Goal: Find specific page/section: Find specific page/section

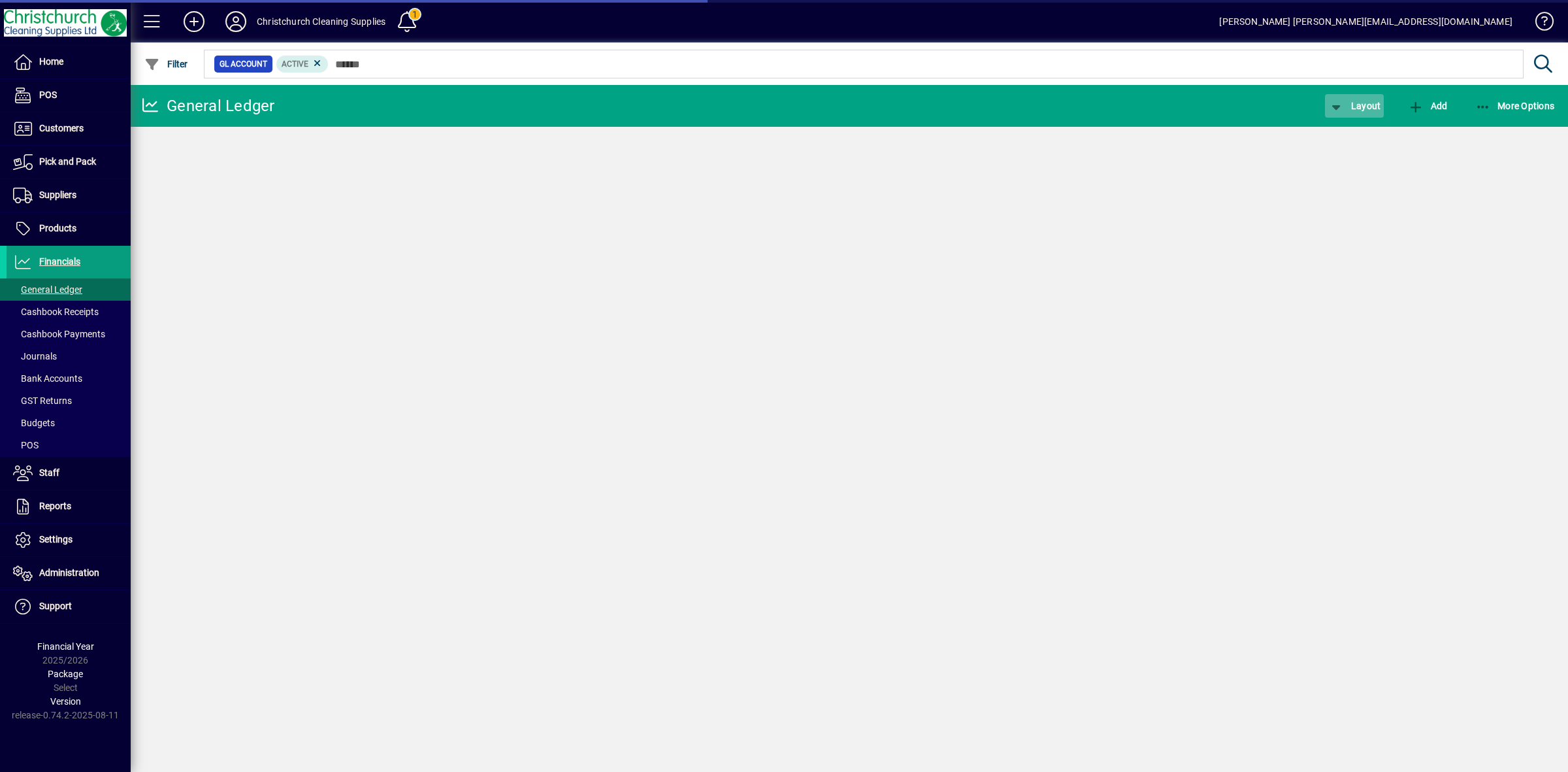
click at [1361, 106] on span "Layout" at bounding box center [1354, 106] width 52 height 10
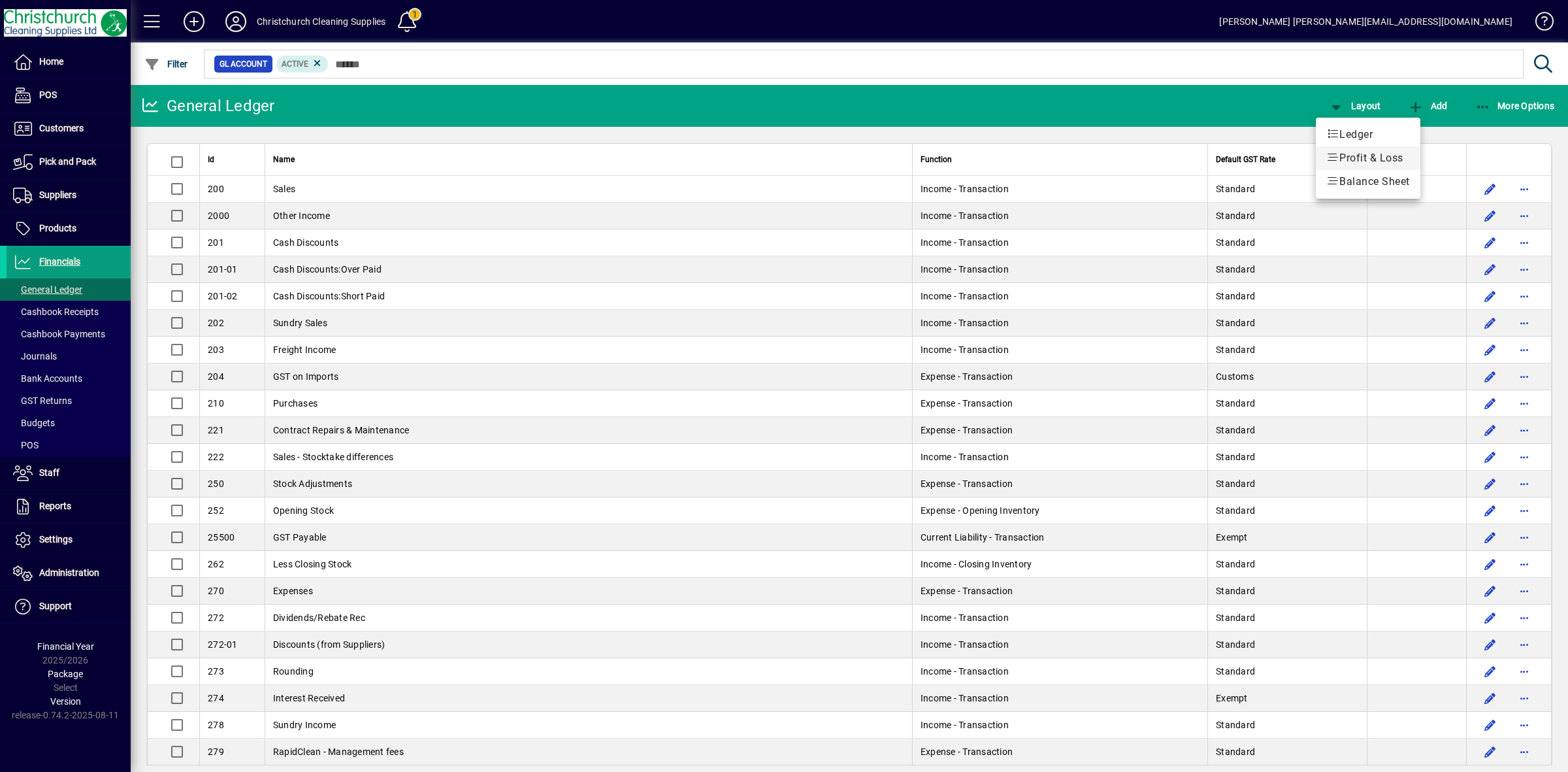
click at [1360, 152] on span "Profit & Loss" at bounding box center [1368, 158] width 84 height 15
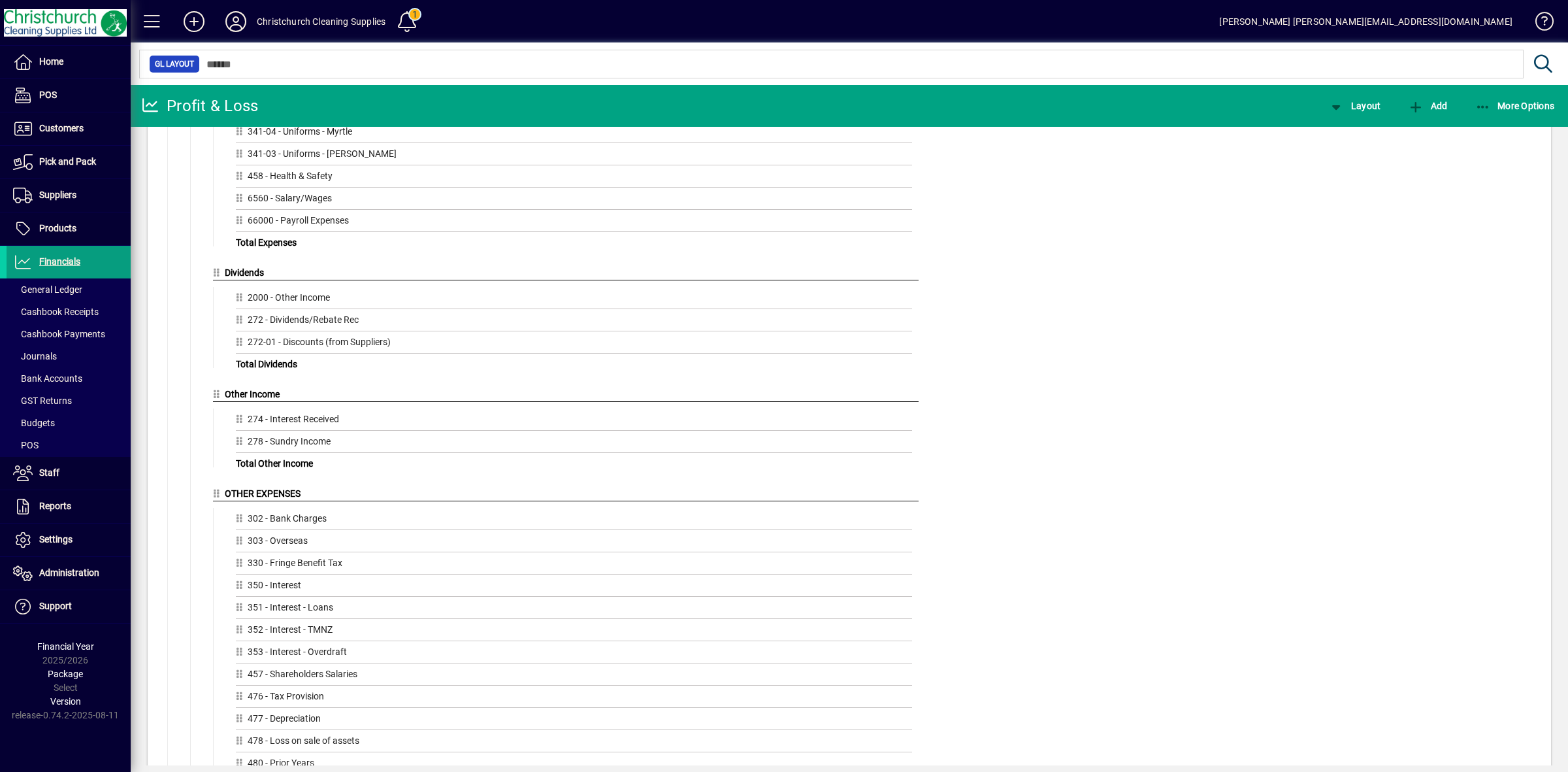
scroll to position [3870, 0]
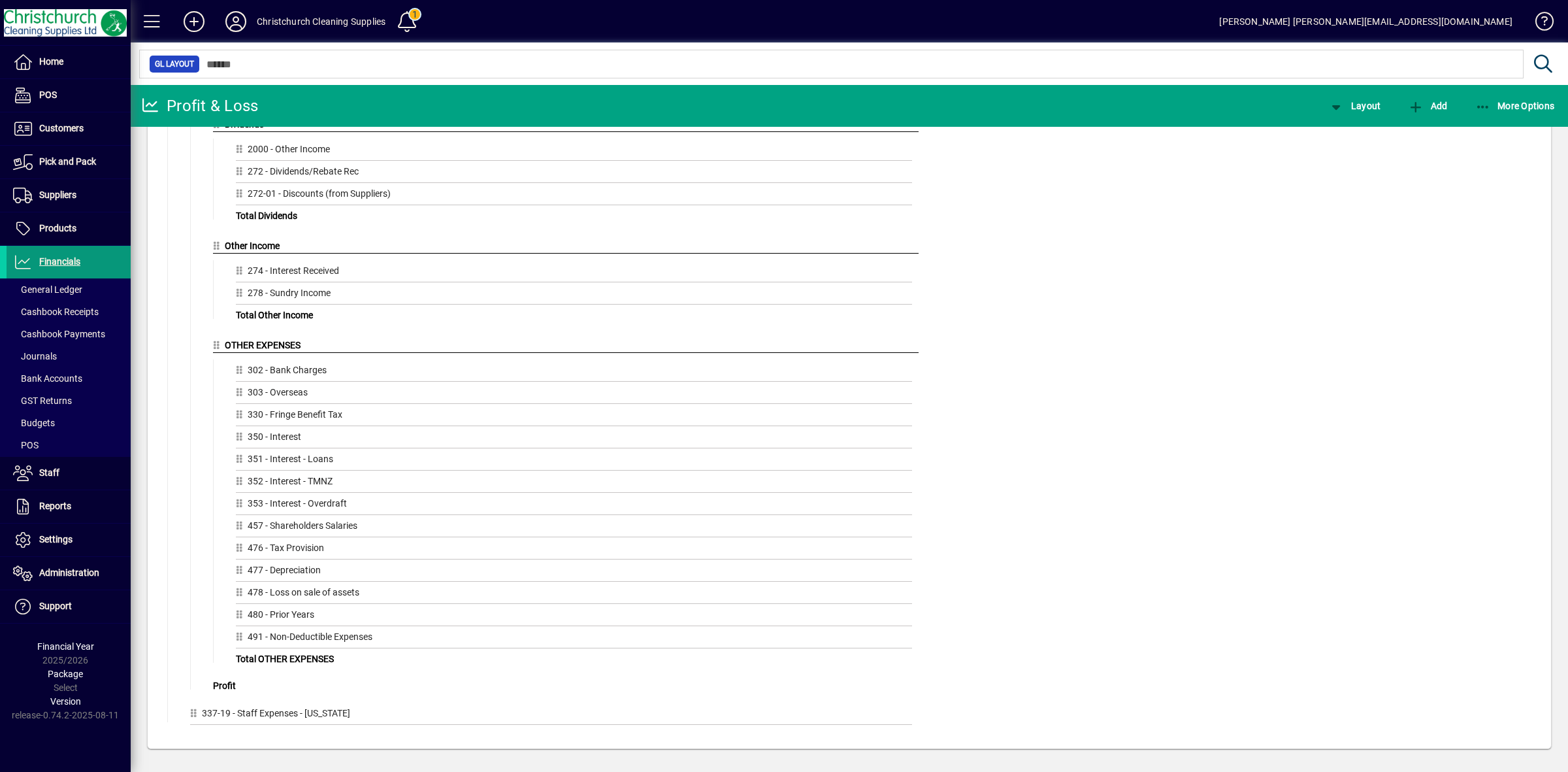
click at [64, 266] on span "Financials" at bounding box center [59, 261] width 41 height 10
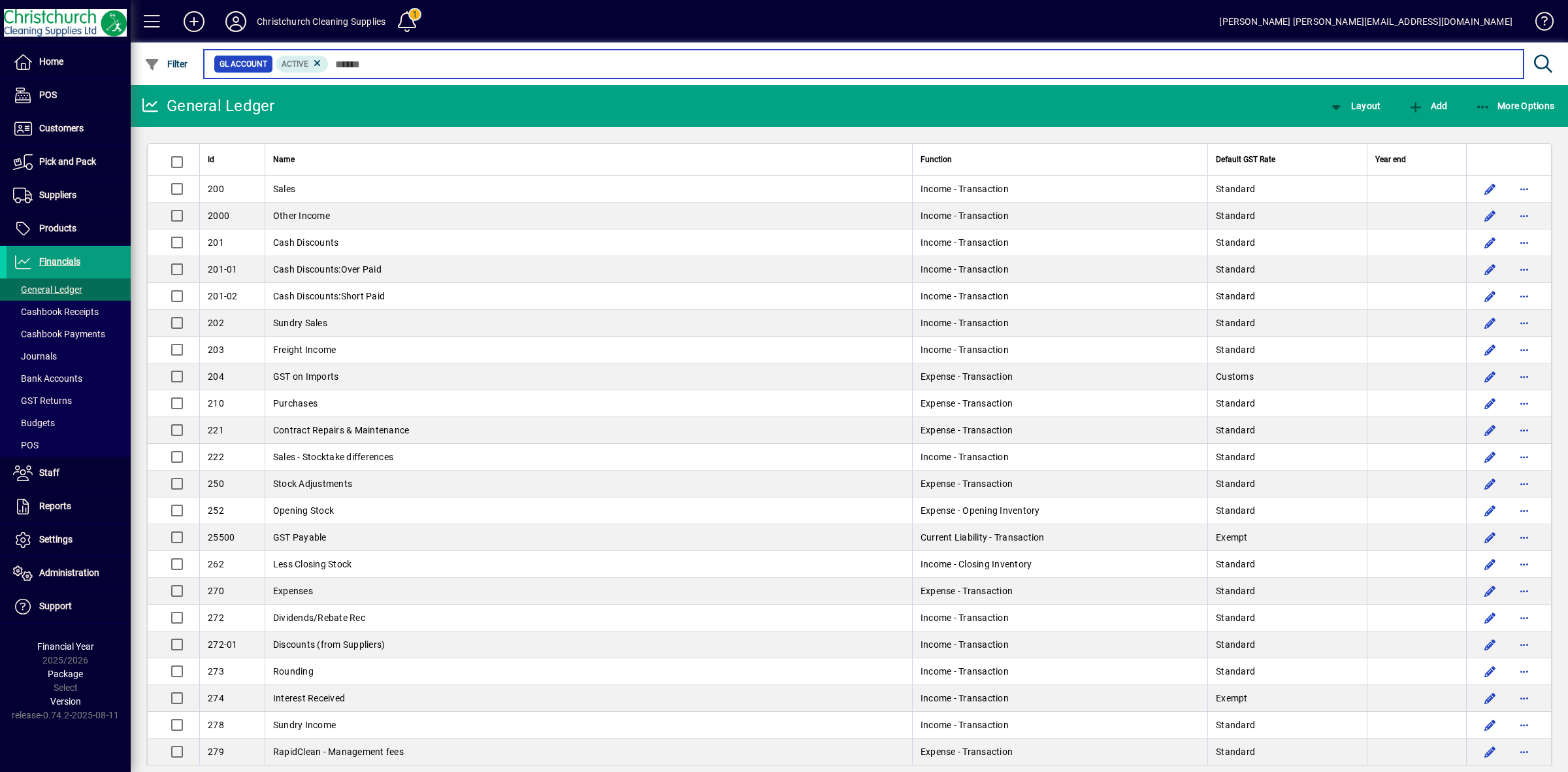
click at [355, 69] on input "text" at bounding box center [920, 64] width 1185 height 18
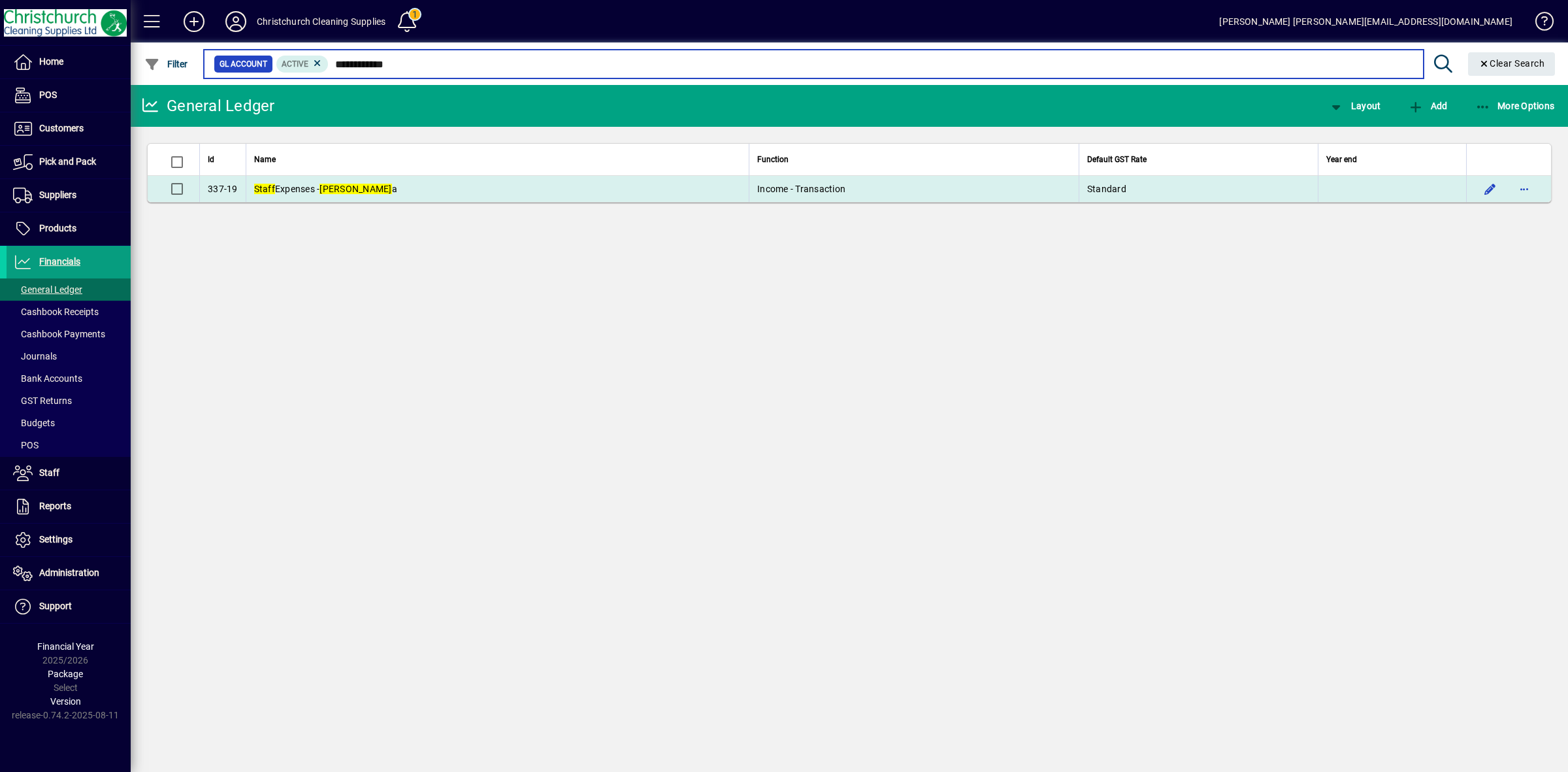
type input "**********"
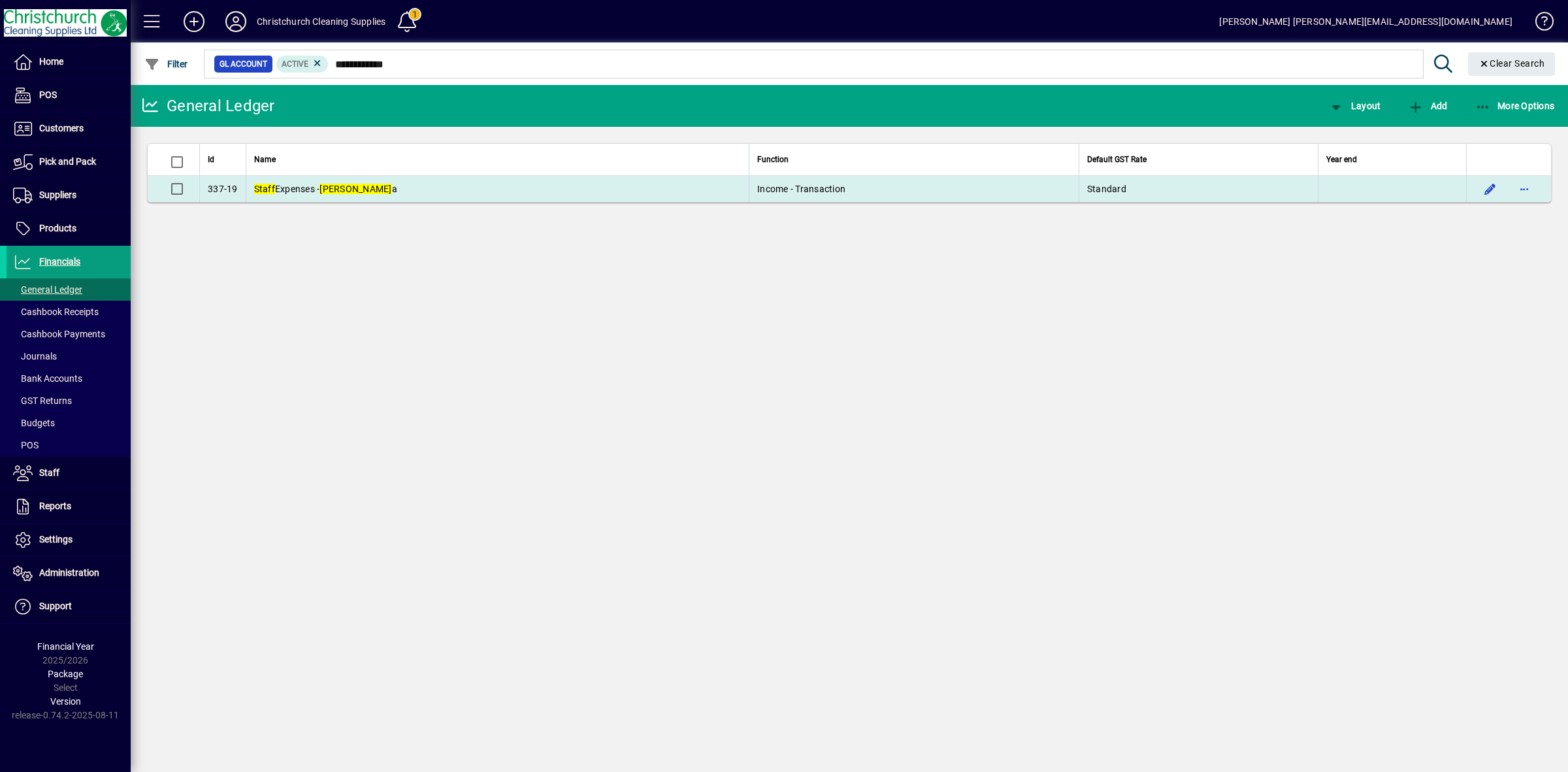
click at [482, 185] on td "Staff Expenses - [PERSON_NAME]" at bounding box center [497, 188] width 503 height 26
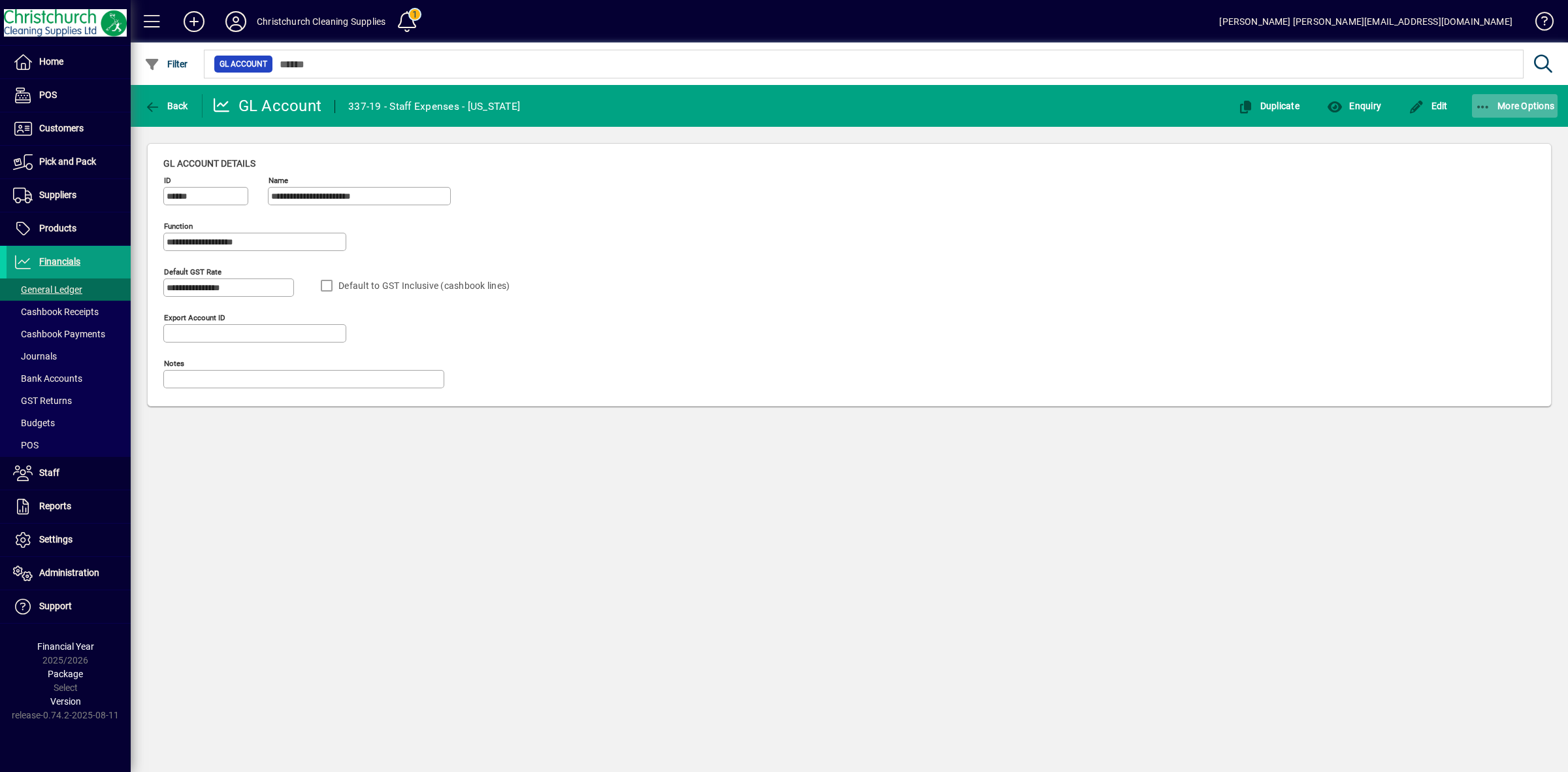
click at [1489, 106] on icon "button" at bounding box center [1482, 108] width 16 height 13
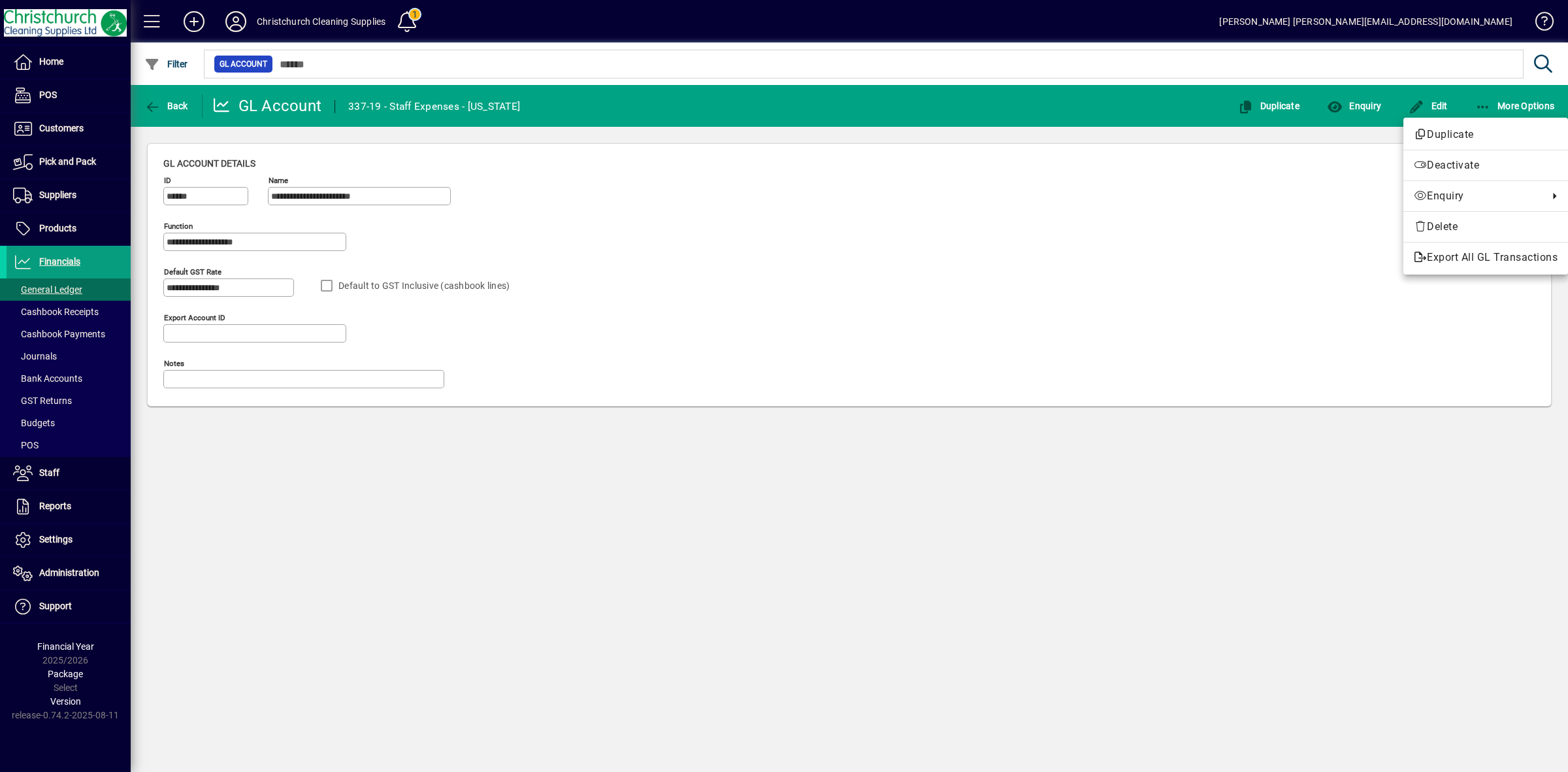
click at [1312, 327] on div at bounding box center [784, 386] width 1568 height 772
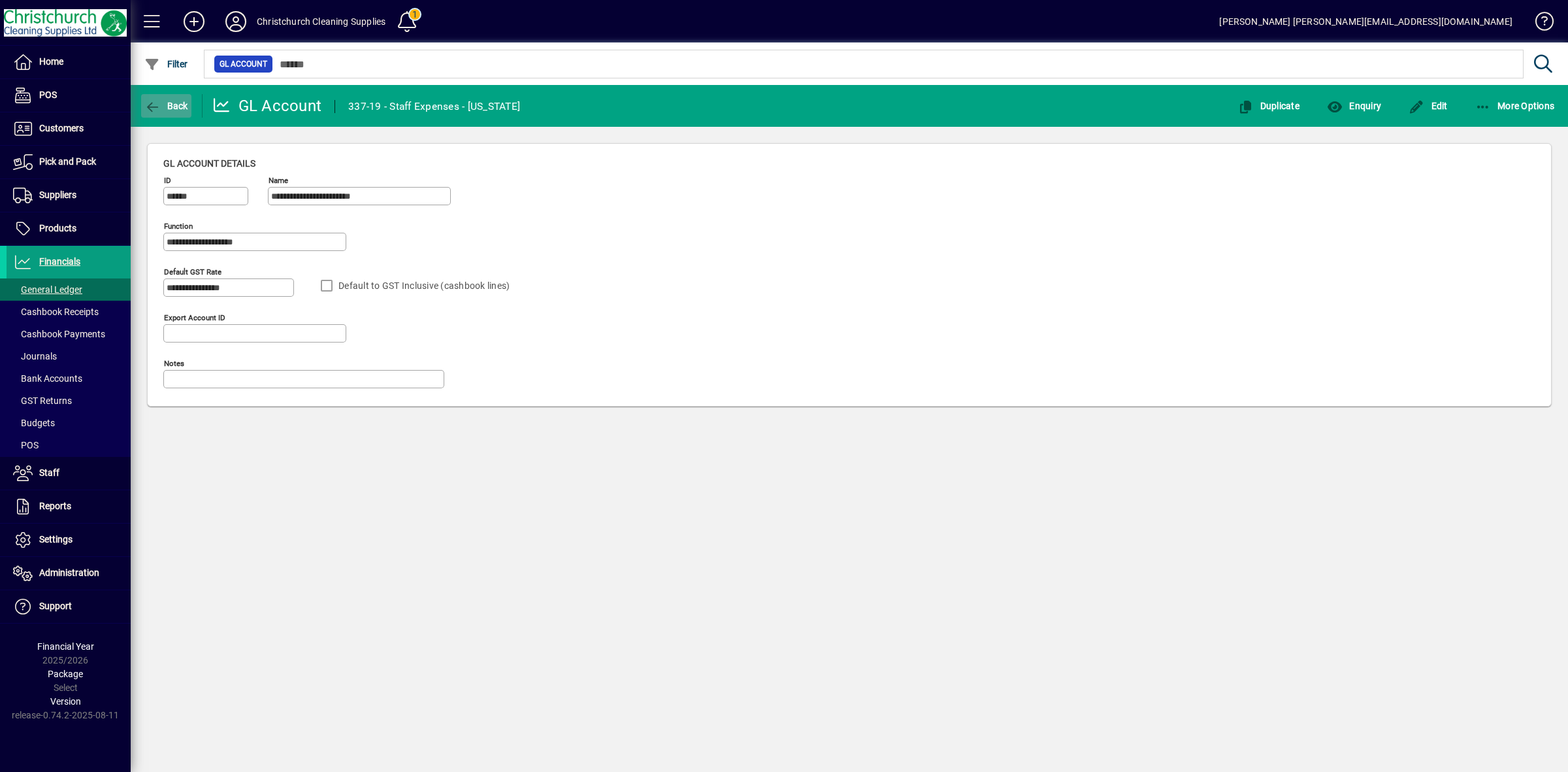
click at [167, 106] on span "Back" at bounding box center [167, 106] width 44 height 10
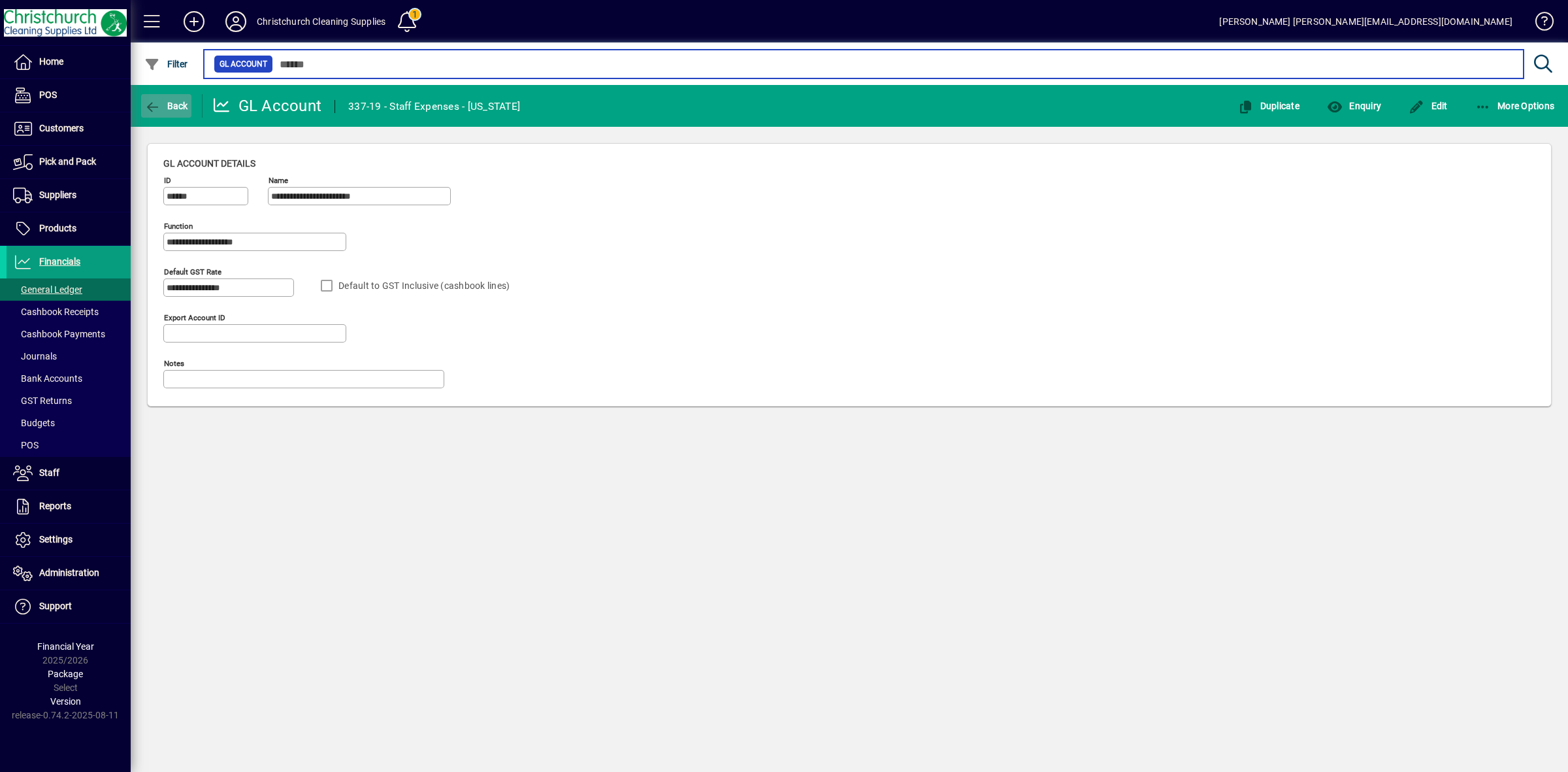
type input "**********"
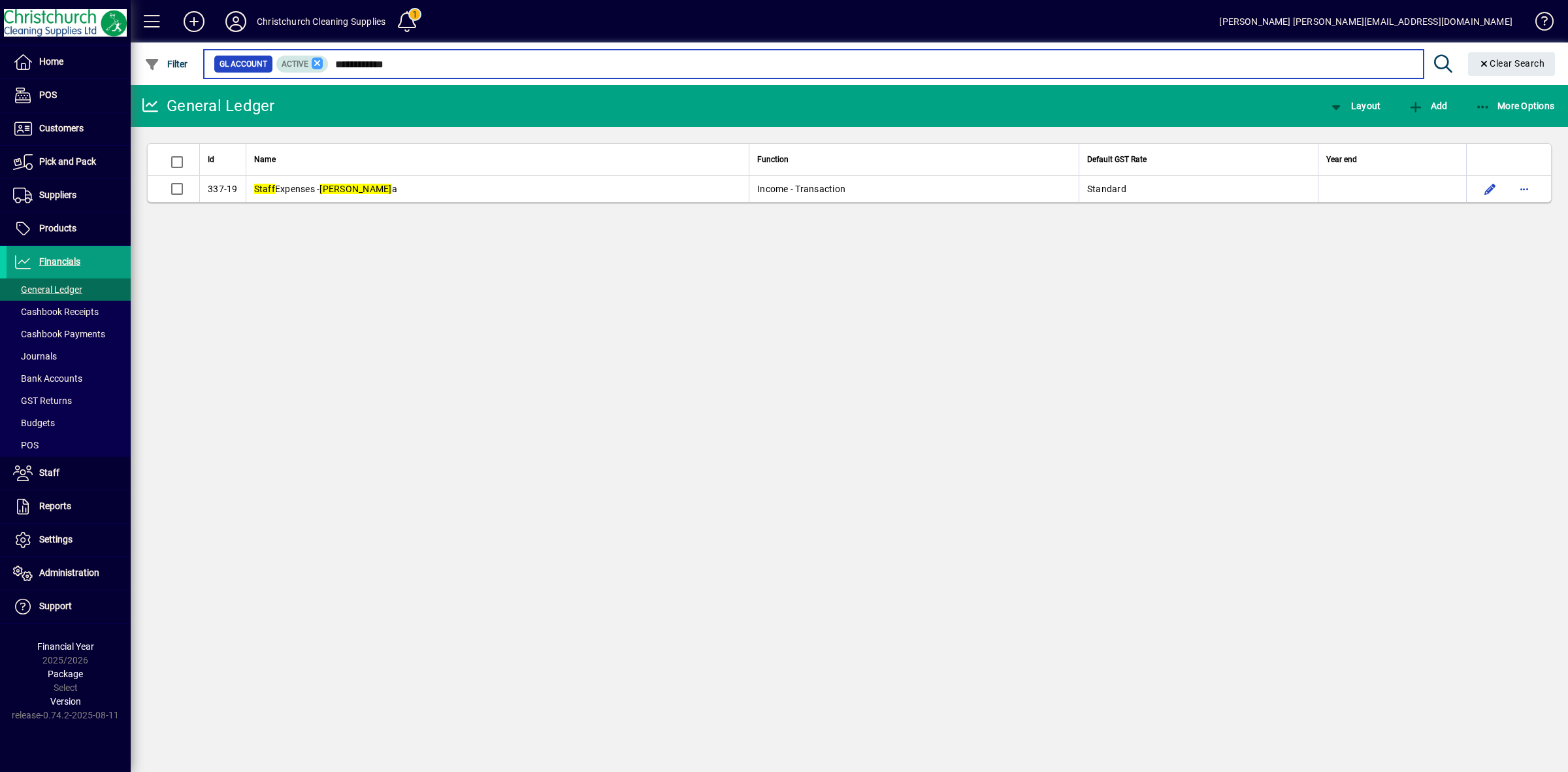
drag, startPoint x: 410, startPoint y: 66, endPoint x: 314, endPoint y: 60, distance: 96.2
click at [314, 60] on div "**********" at bounding box center [813, 64] width 1200 height 18
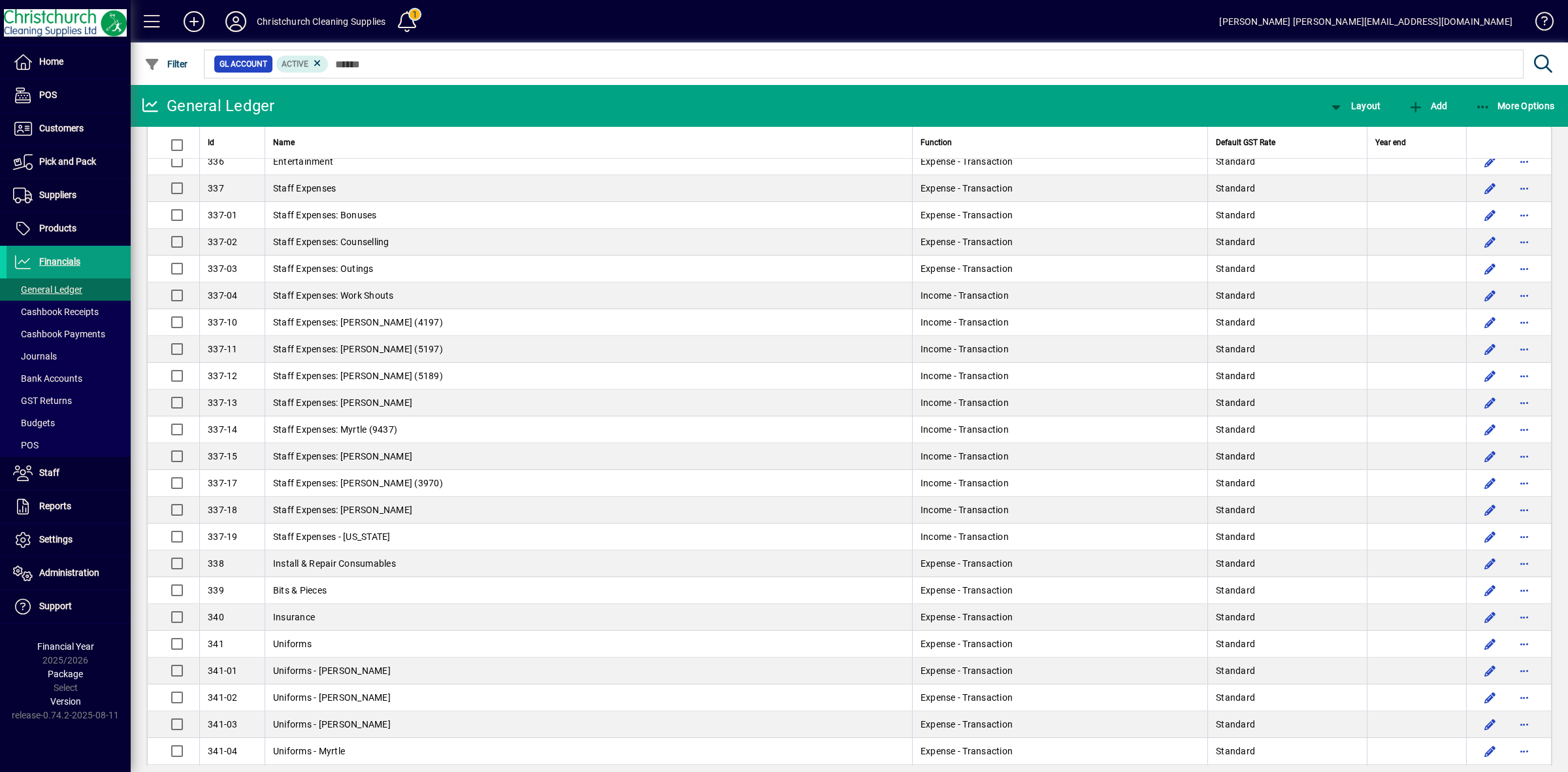
scroll to position [1797, 0]
click at [1370, 101] on span "Layout" at bounding box center [1354, 106] width 52 height 10
click at [1361, 160] on span "Profit & Loss" at bounding box center [1368, 158] width 84 height 15
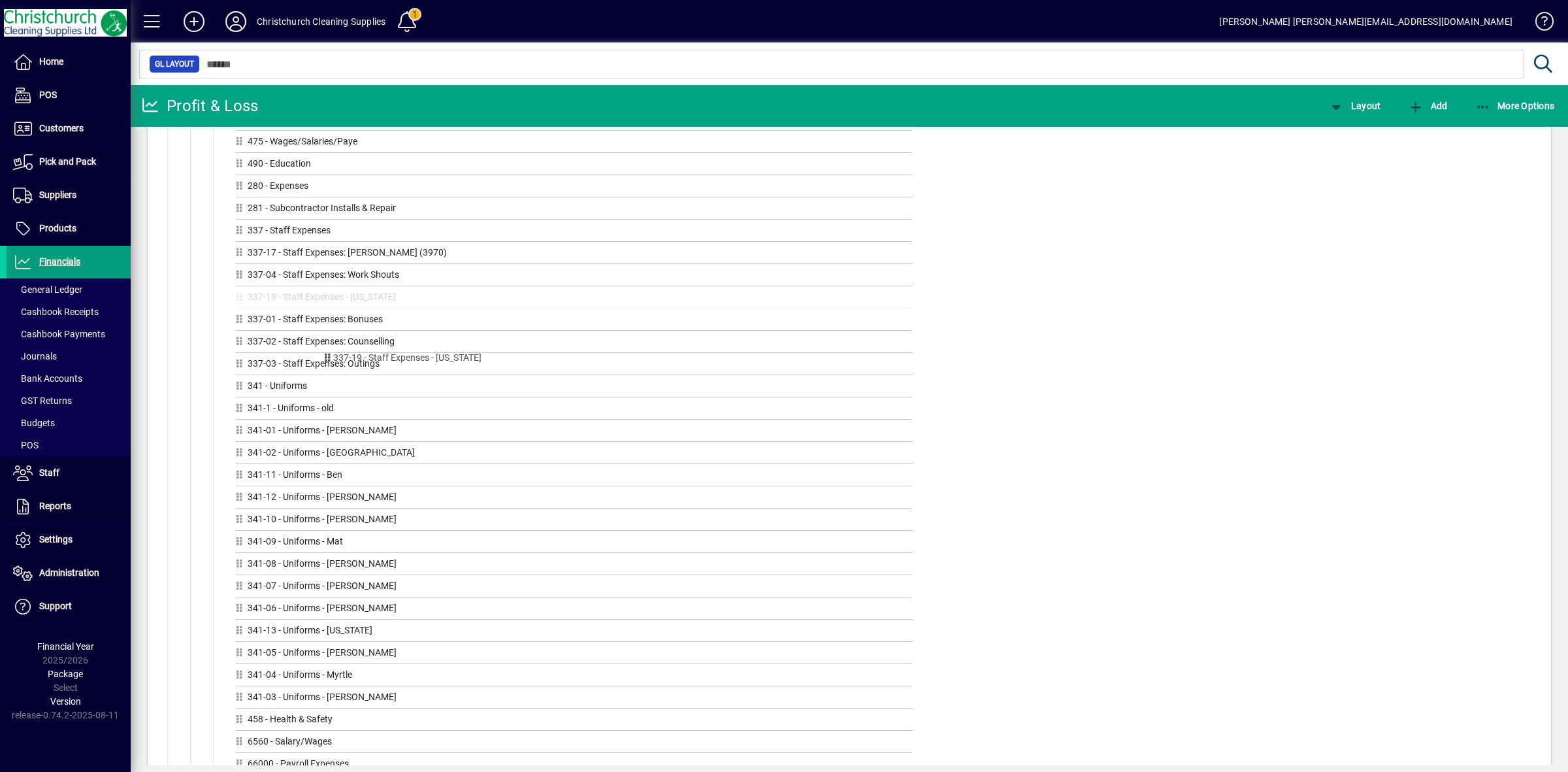
scroll to position [3131, 0]
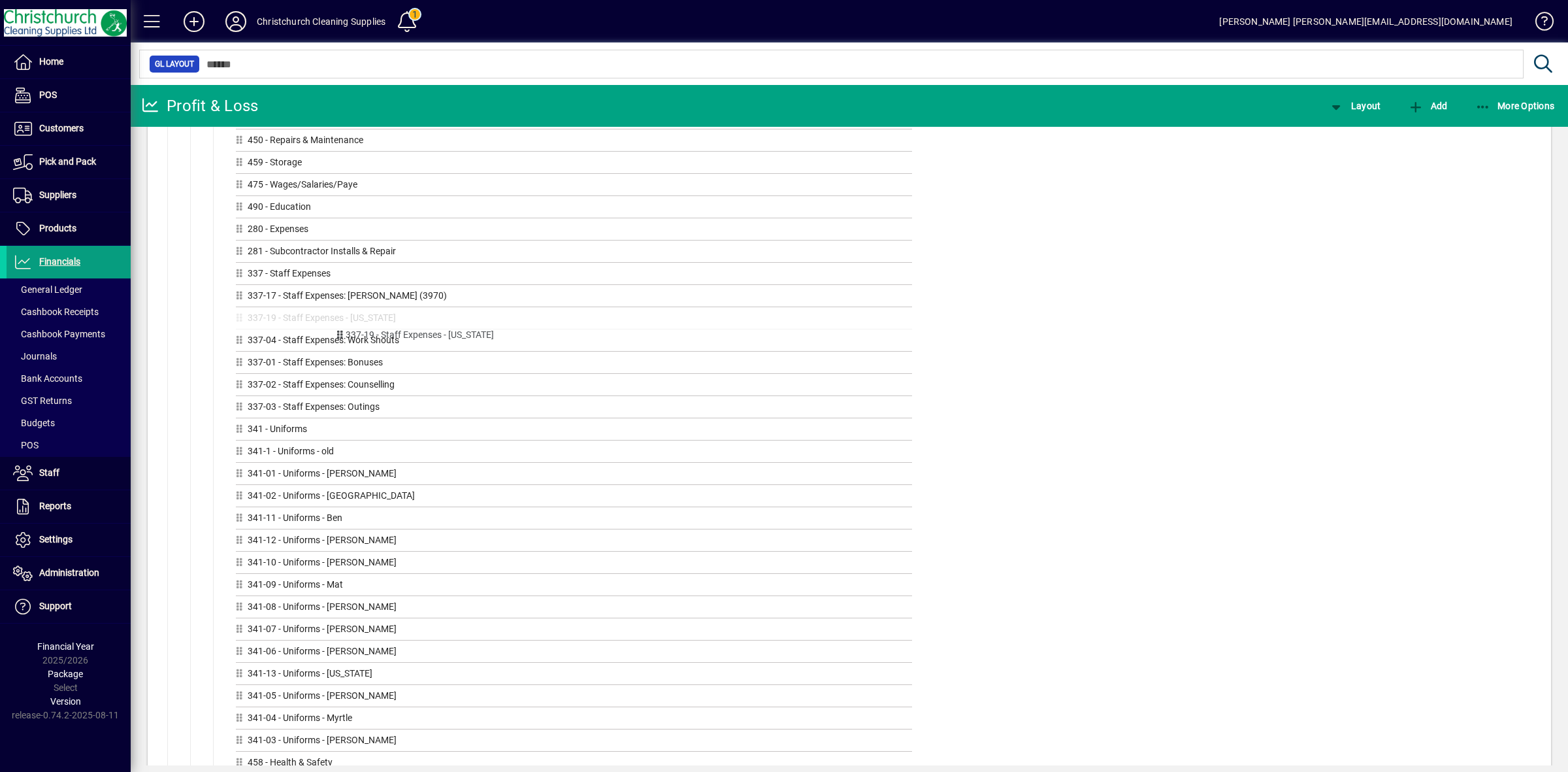
drag, startPoint x: 193, startPoint y: 714, endPoint x: 337, endPoint y: 334, distance: 406.4
click at [1494, 108] on span "More Options" at bounding box center [1515, 106] width 80 height 10
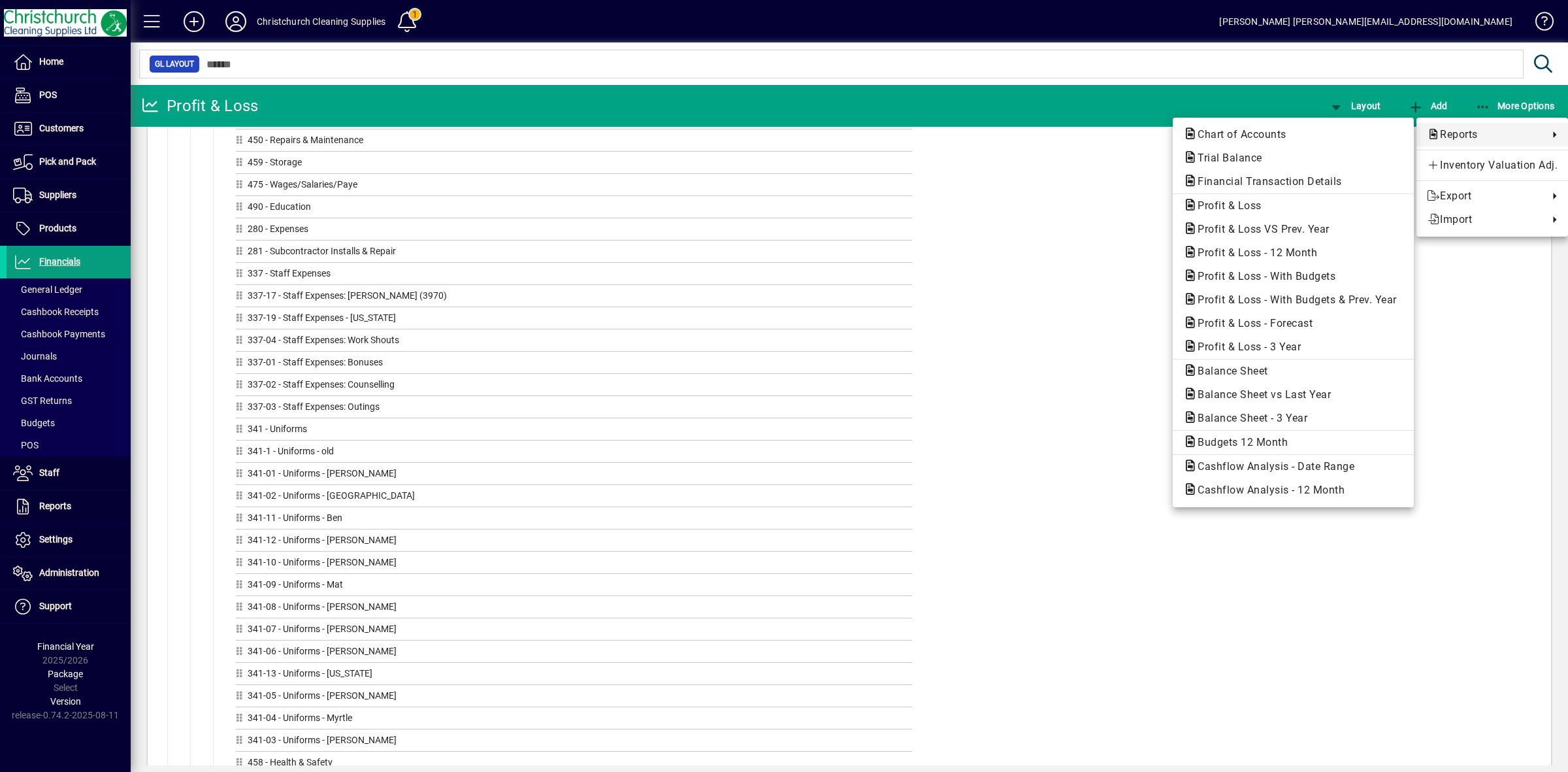
click at [1089, 337] on div at bounding box center [784, 386] width 1568 height 772
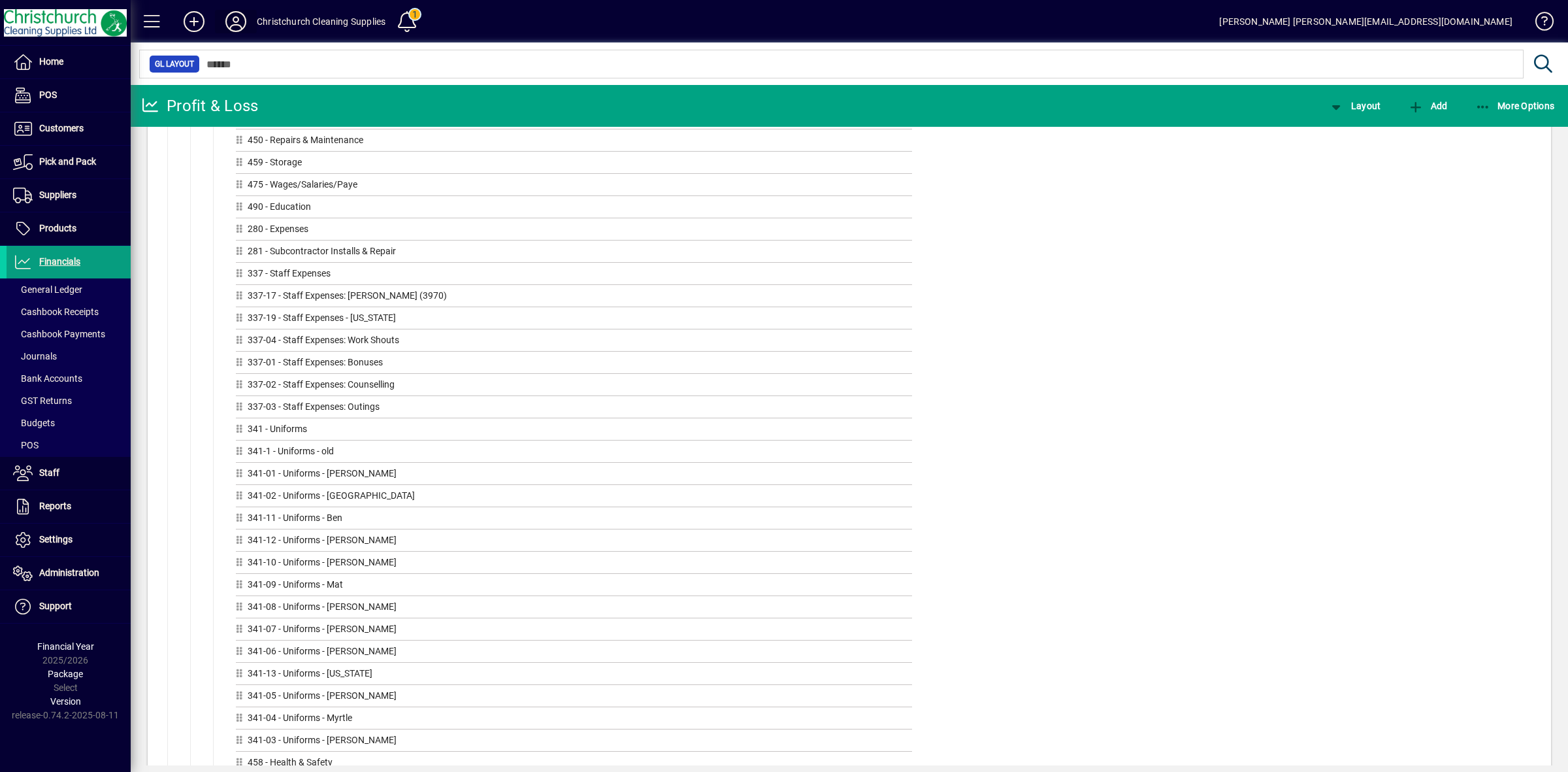
click at [230, 28] on icon at bounding box center [235, 22] width 26 height 21
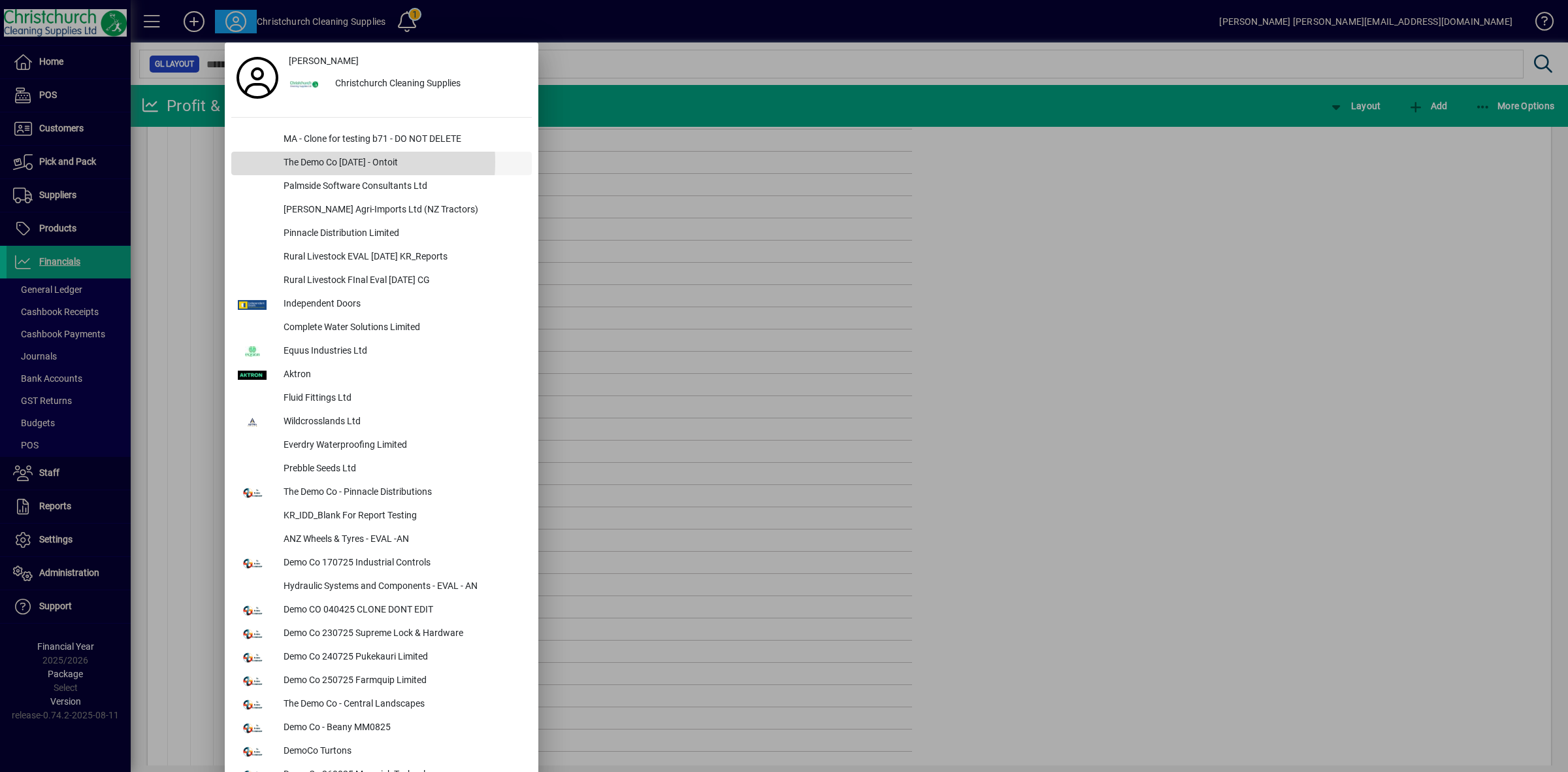
click at [319, 162] on div "The Demo Co [DATE] - Ontoit" at bounding box center [402, 163] width 259 height 24
